Goal: Transaction & Acquisition: Download file/media

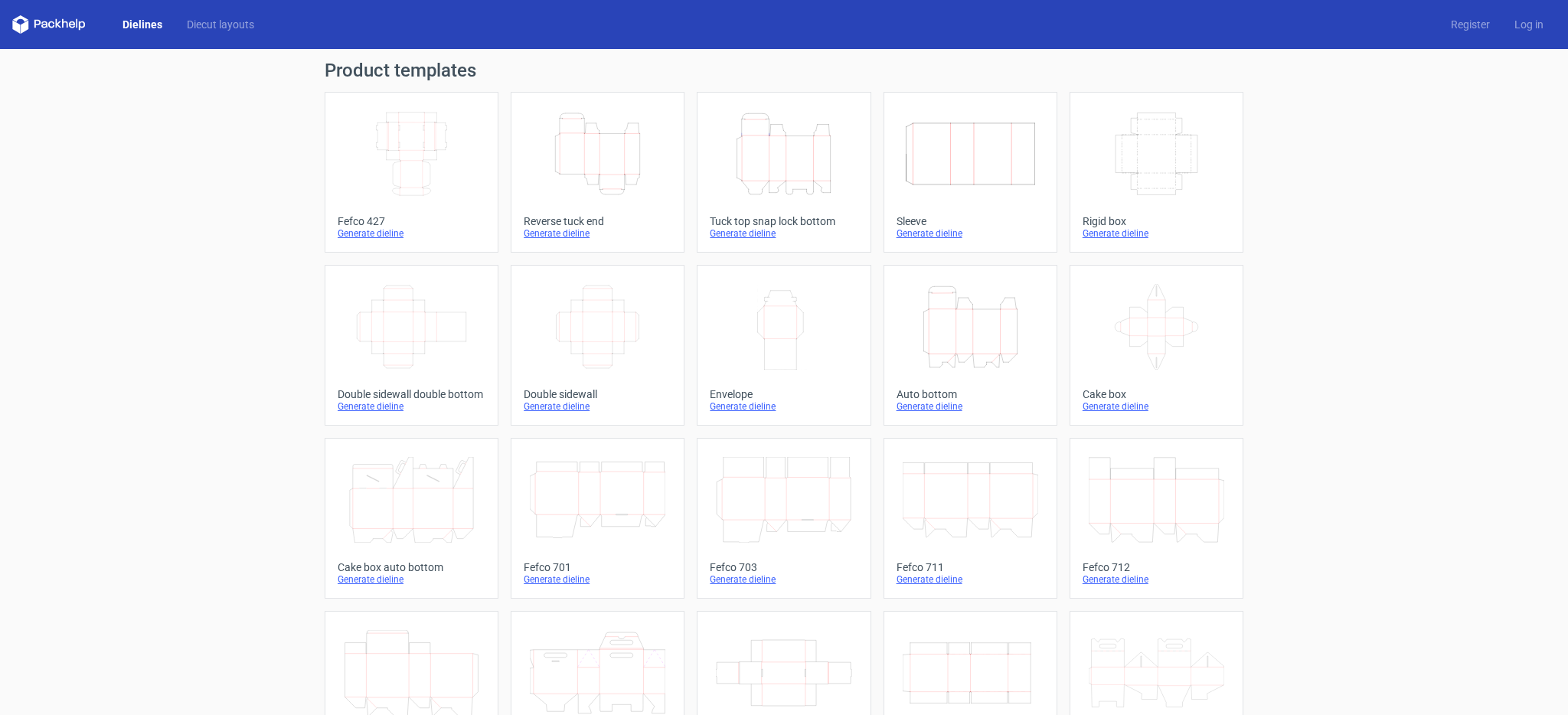
click at [800, 148] on icon "Height Depth Width" at bounding box center [783, 154] width 135 height 86
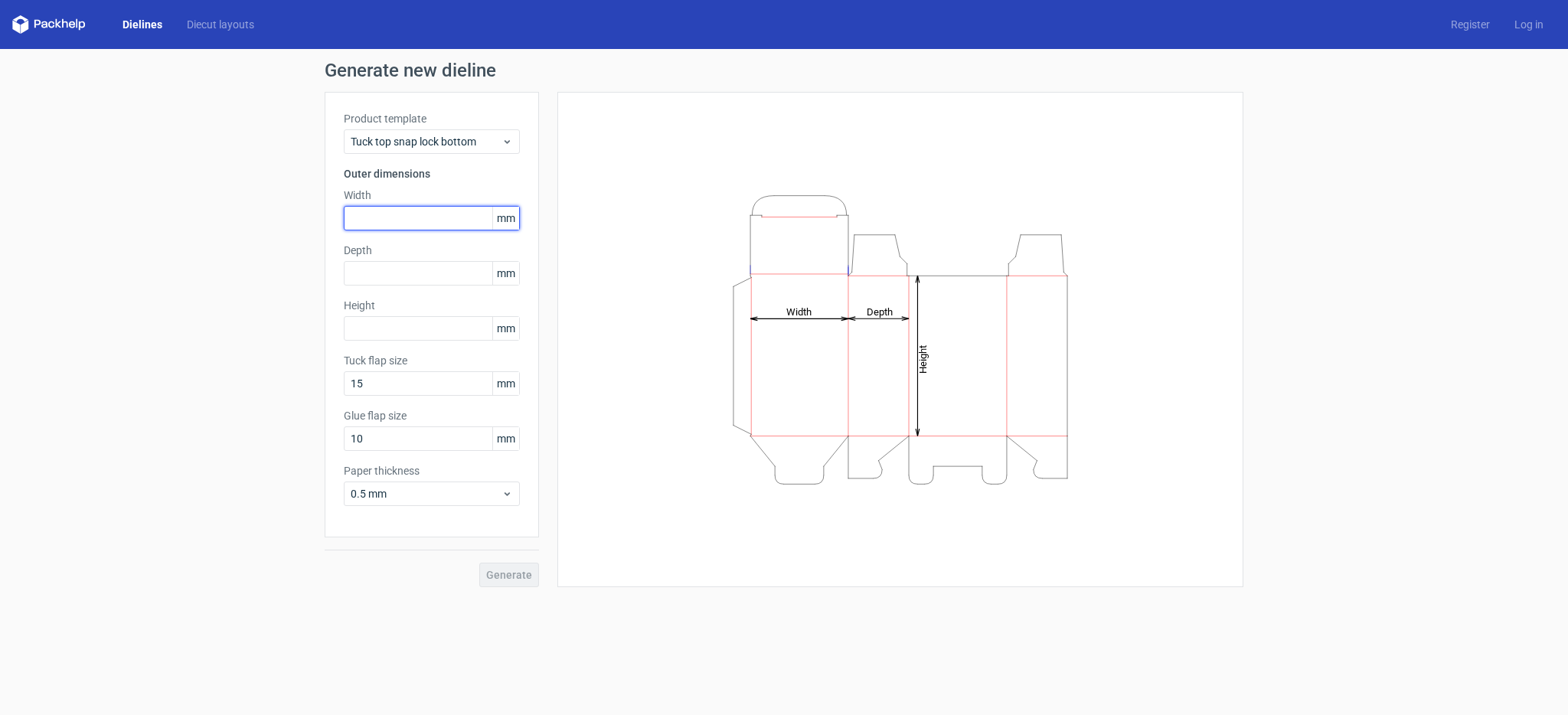
click at [424, 224] on input "text" at bounding box center [431, 218] width 176 height 24
type input "155"
click at [372, 278] on input "text" at bounding box center [431, 272] width 176 height 24
type input "120"
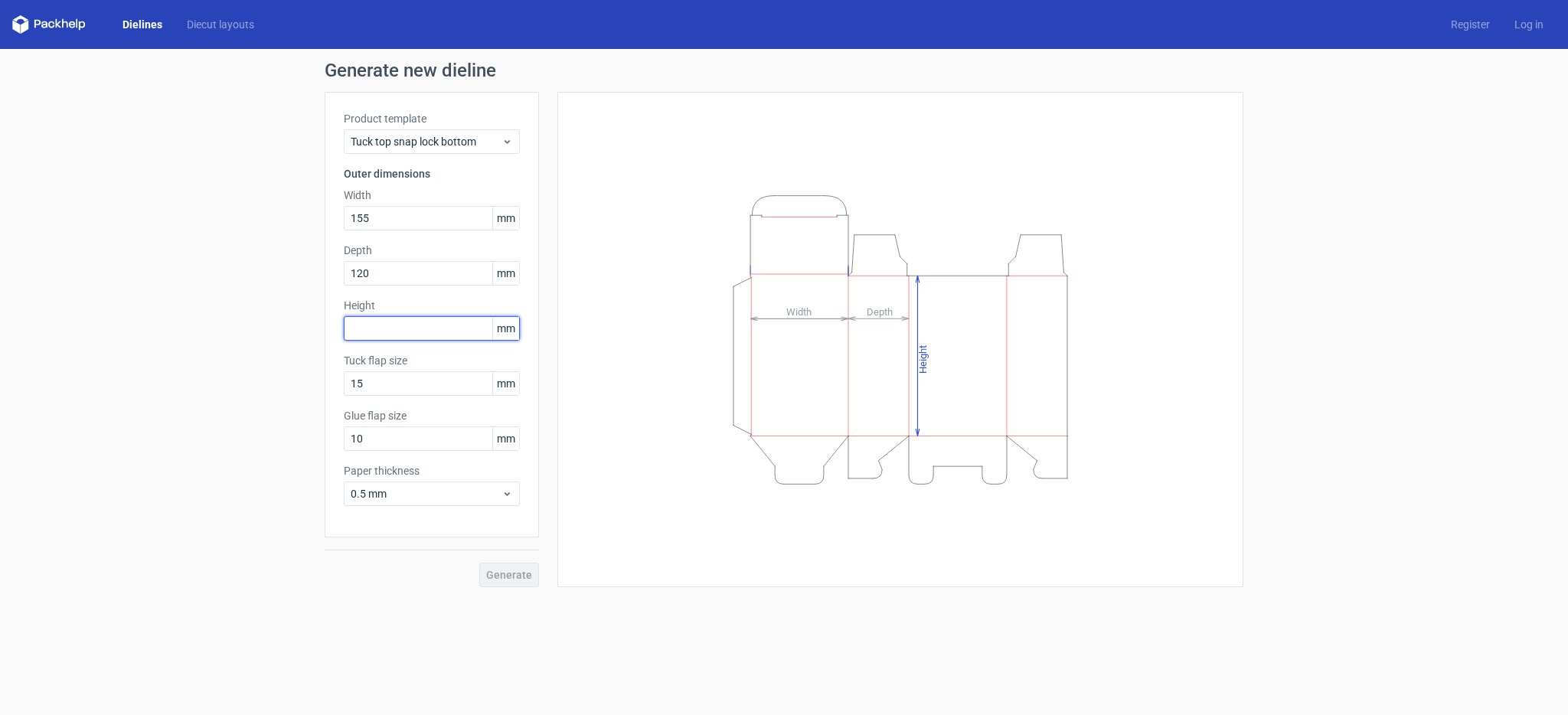
click at [368, 337] on input "text" at bounding box center [431, 328] width 176 height 24
type input "55"
click at [528, 573] on span "Generate" at bounding box center [508, 574] width 46 height 11
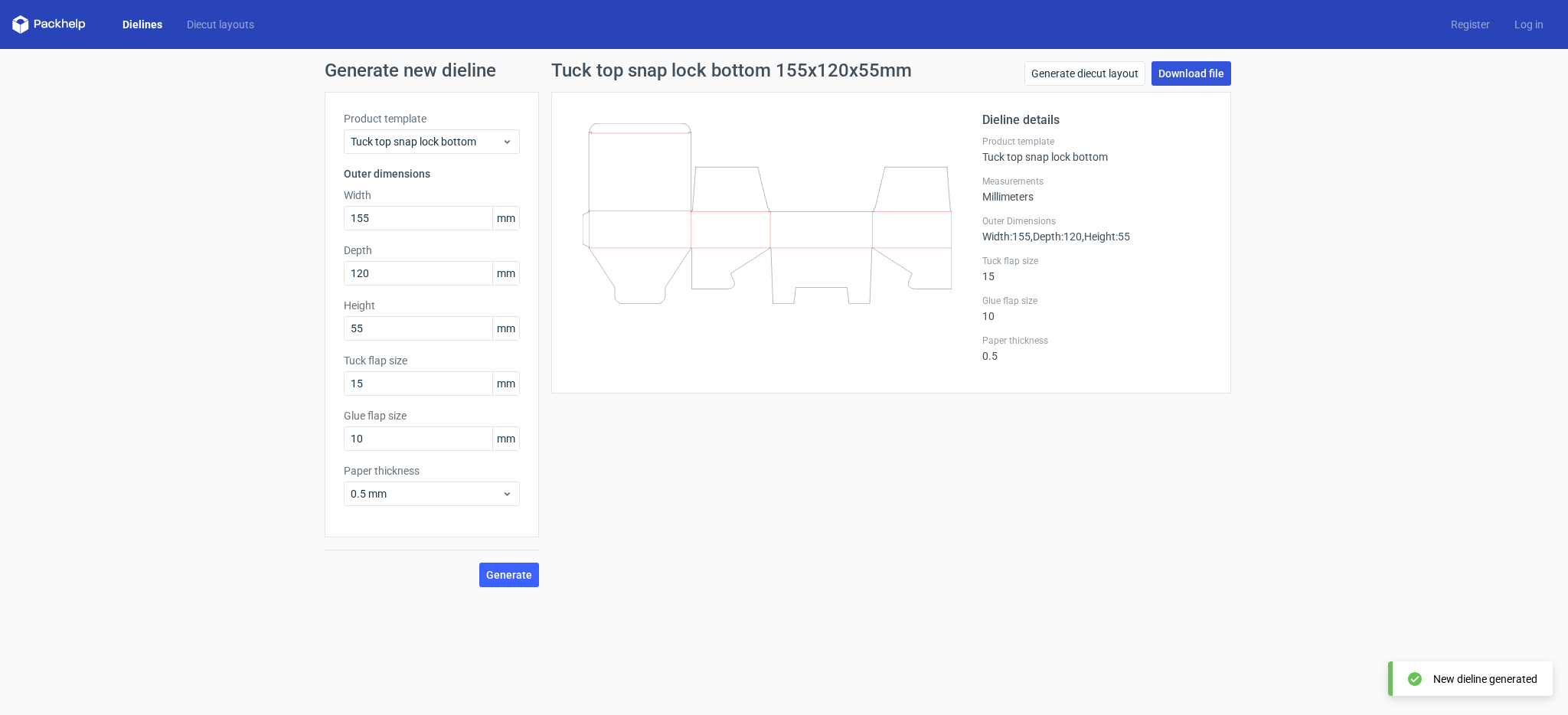
click at [1201, 81] on link "Download file" at bounding box center [1191, 73] width 80 height 24
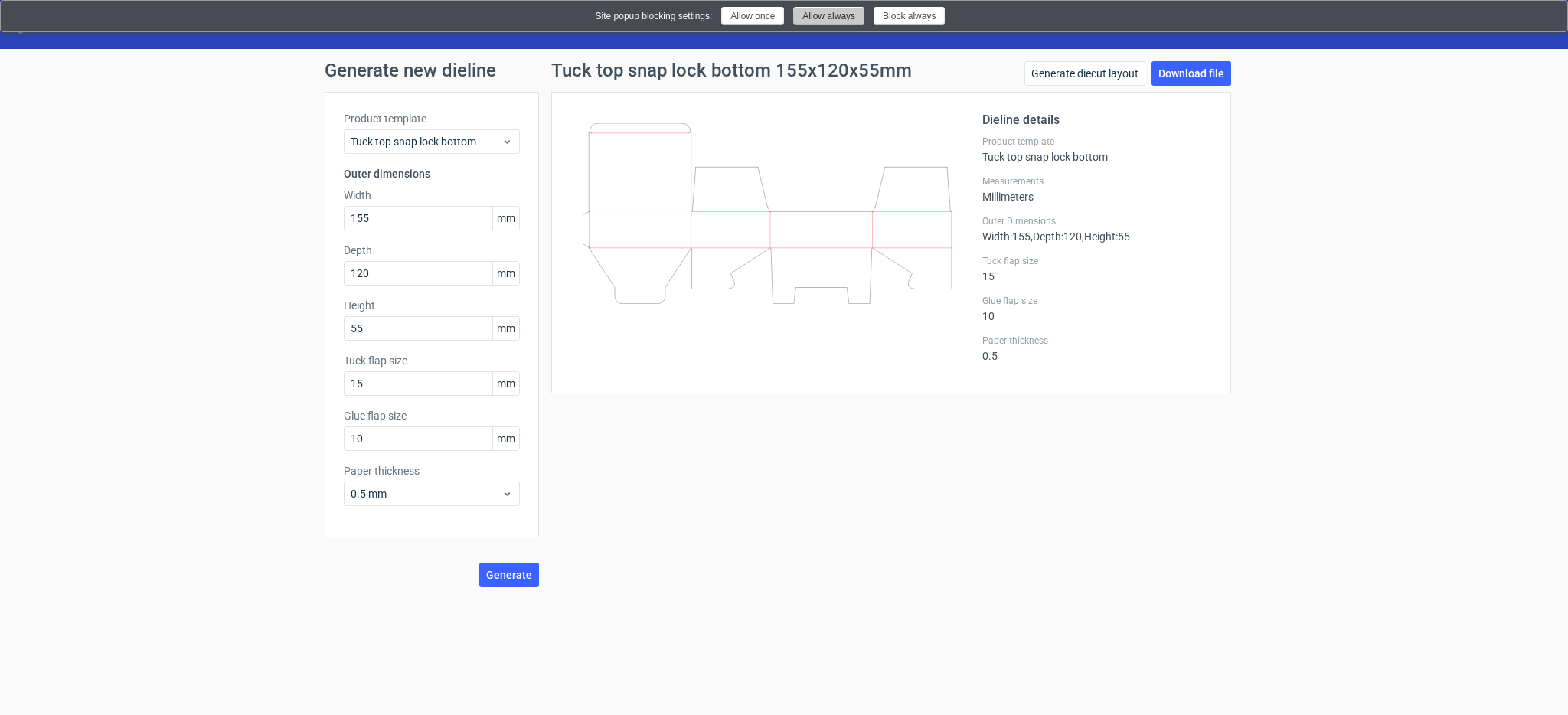
click at [815, 16] on button "Allow always" at bounding box center [828, 16] width 71 height 18
